Goal: Navigation & Orientation: Find specific page/section

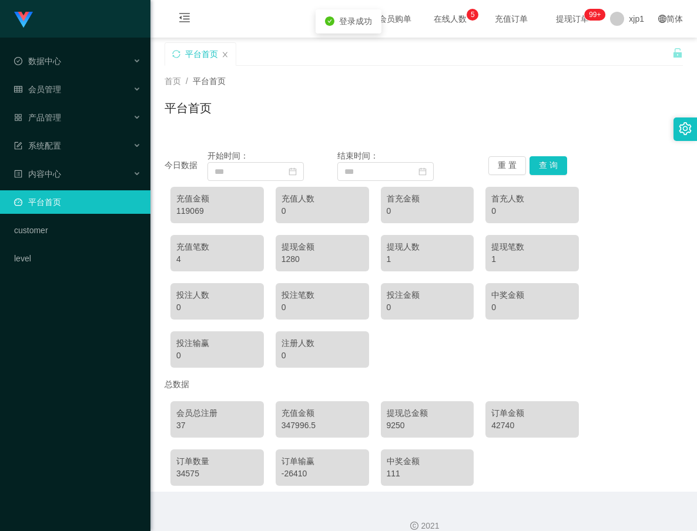
click at [61, 208] on link "平台首页" at bounding box center [77, 202] width 127 height 24
click at [95, 201] on link "平台首页" at bounding box center [77, 202] width 127 height 24
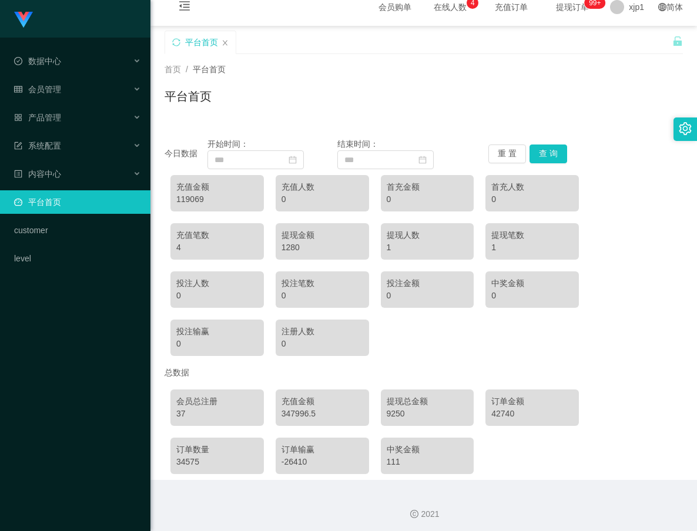
scroll to position [15, 0]
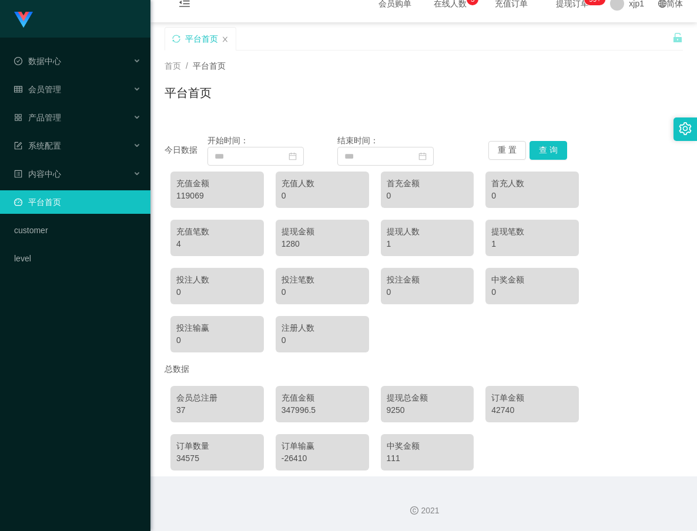
click at [103, 204] on link "平台首页" at bounding box center [77, 202] width 127 height 24
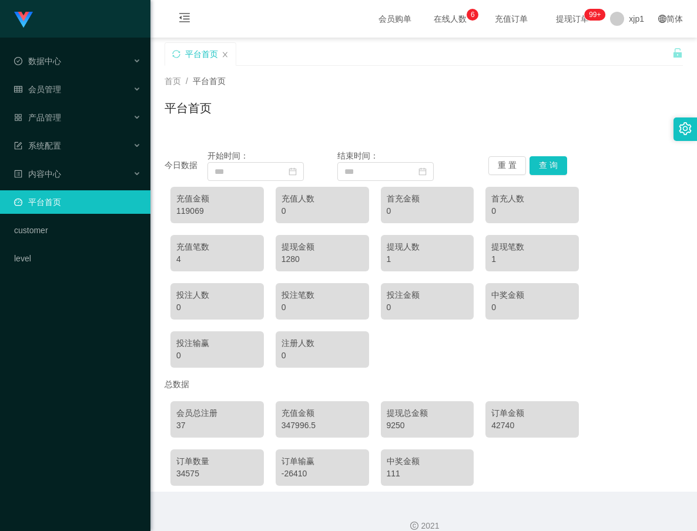
click at [88, 197] on link "平台首页" at bounding box center [77, 202] width 127 height 24
